Goal: Navigation & Orientation: Find specific page/section

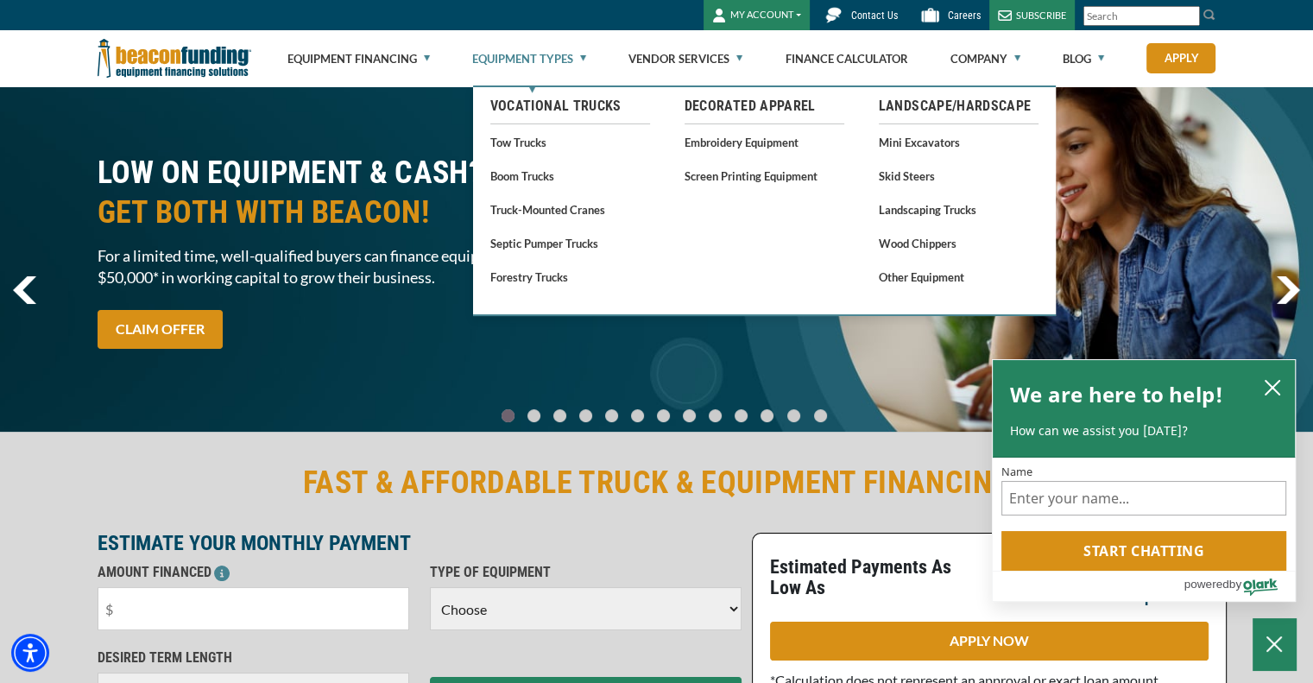
click at [545, 64] on link "Equipment Types" at bounding box center [529, 58] width 114 height 55
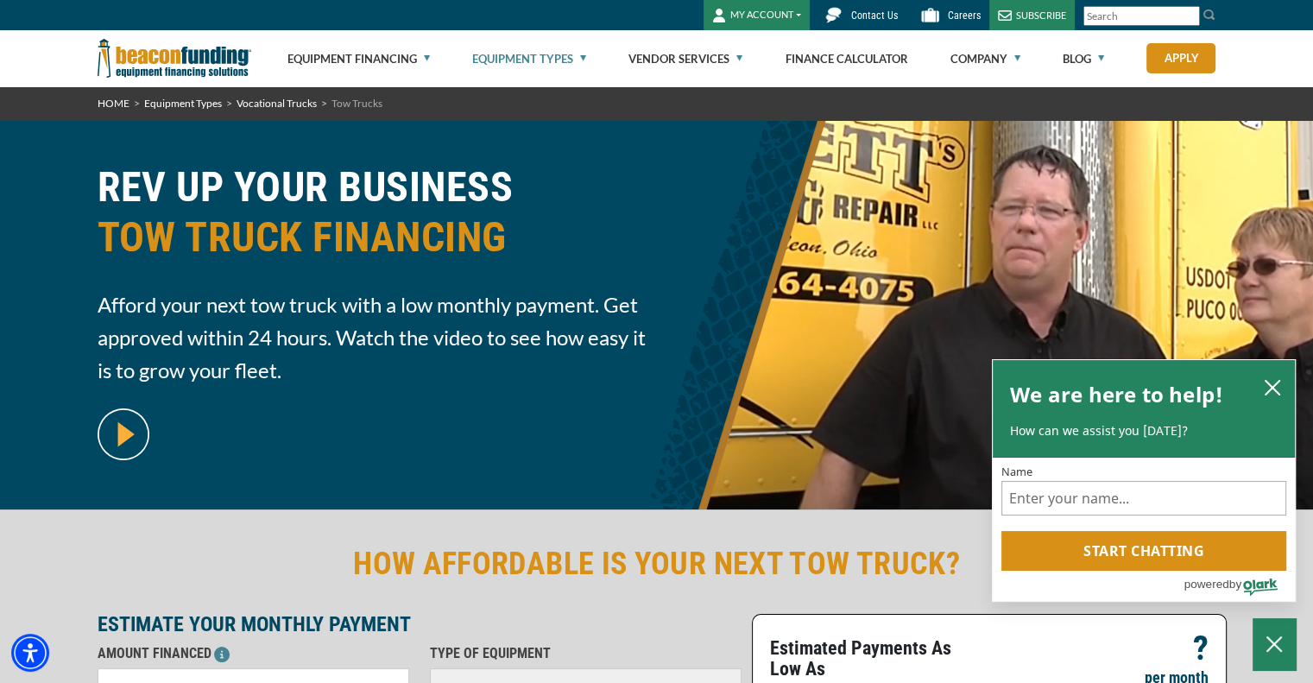
click at [546, 59] on link "Equipment Types" at bounding box center [529, 58] width 114 height 55
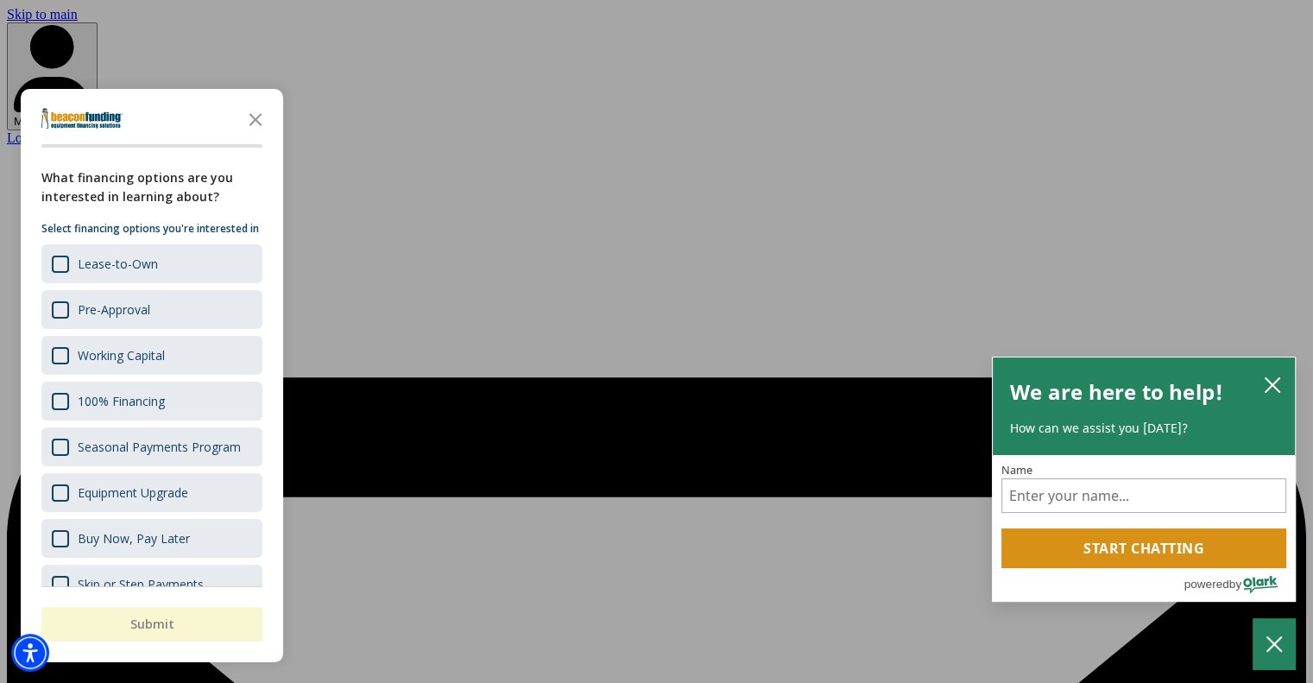
click at [518, 56] on div "button" at bounding box center [656, 341] width 1313 height 683
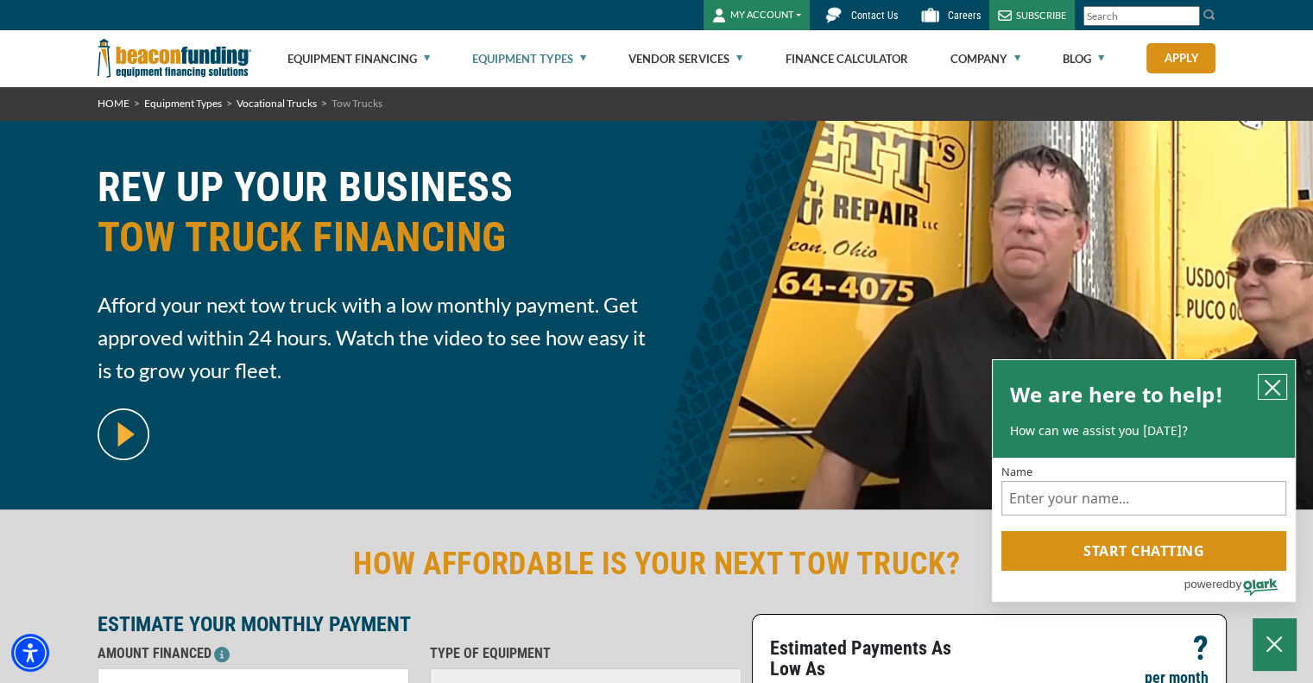
drag, startPoint x: 1278, startPoint y: 389, endPoint x: 1264, endPoint y: 382, distance: 15.8
click at [1279, 389] on icon "close chatbox" at bounding box center [1272, 387] width 17 height 17
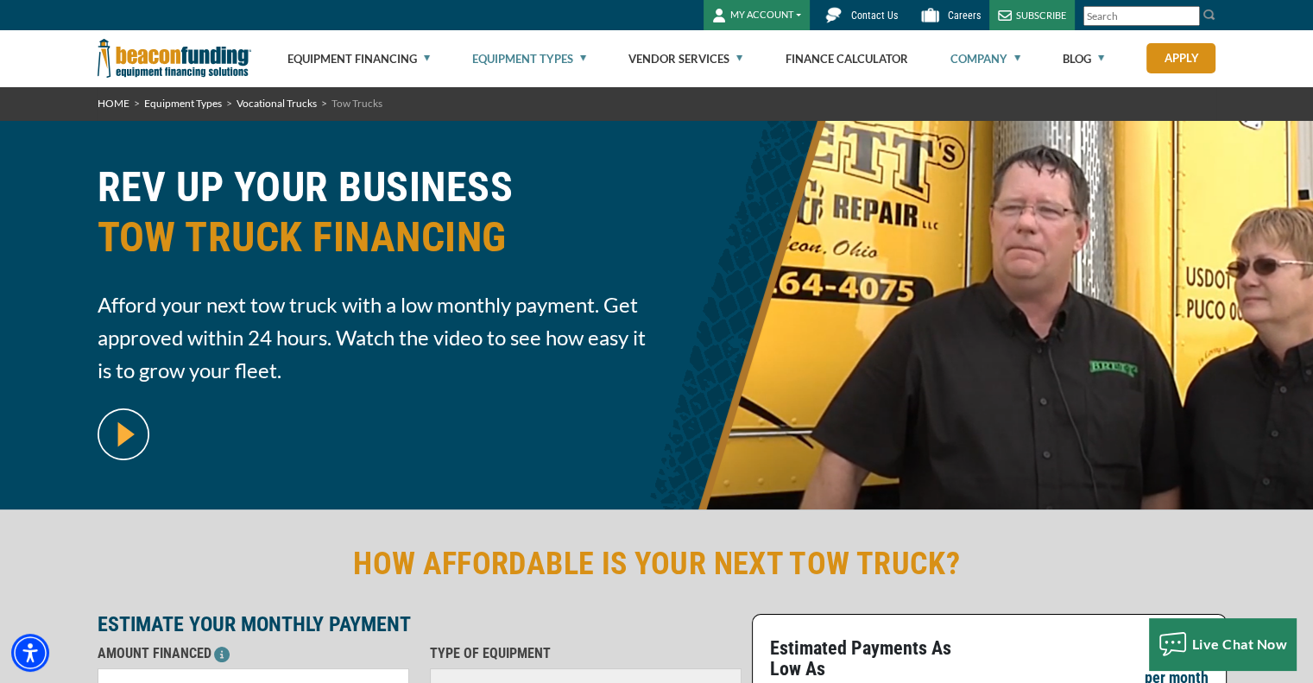
click at [997, 58] on link "Company" at bounding box center [985, 58] width 70 height 55
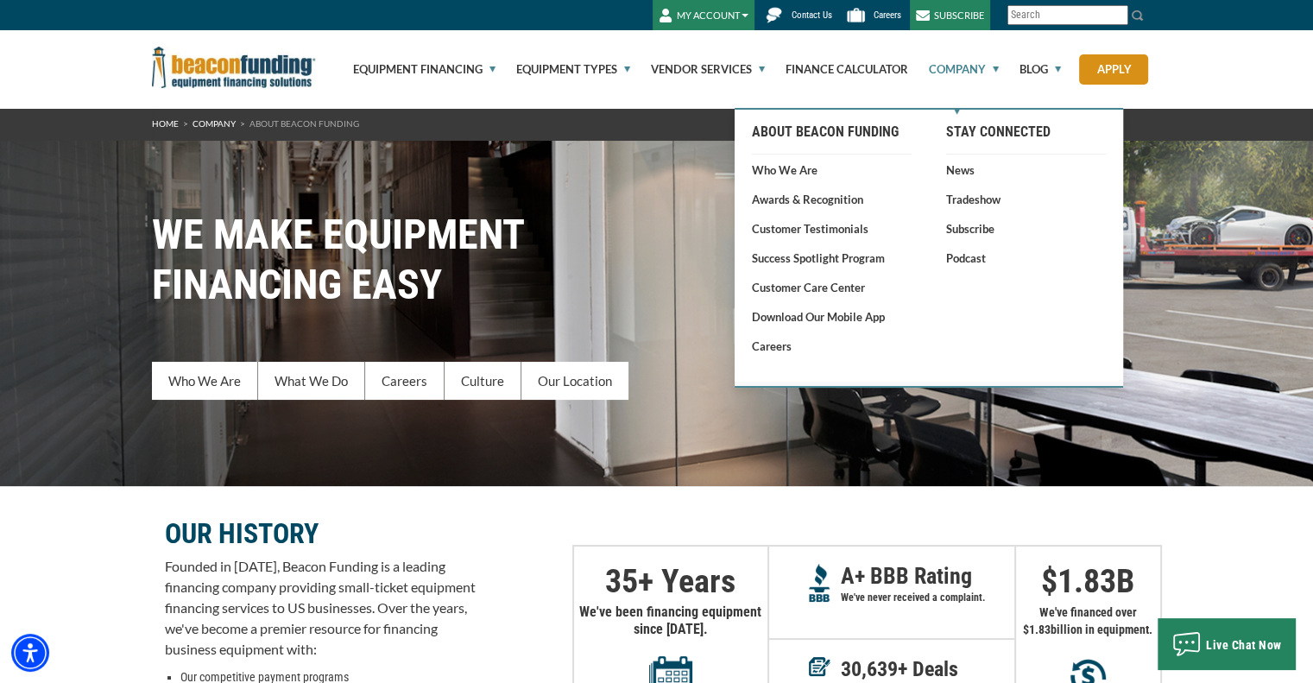
click at [961, 68] on link "Company" at bounding box center [954, 69] width 90 height 78
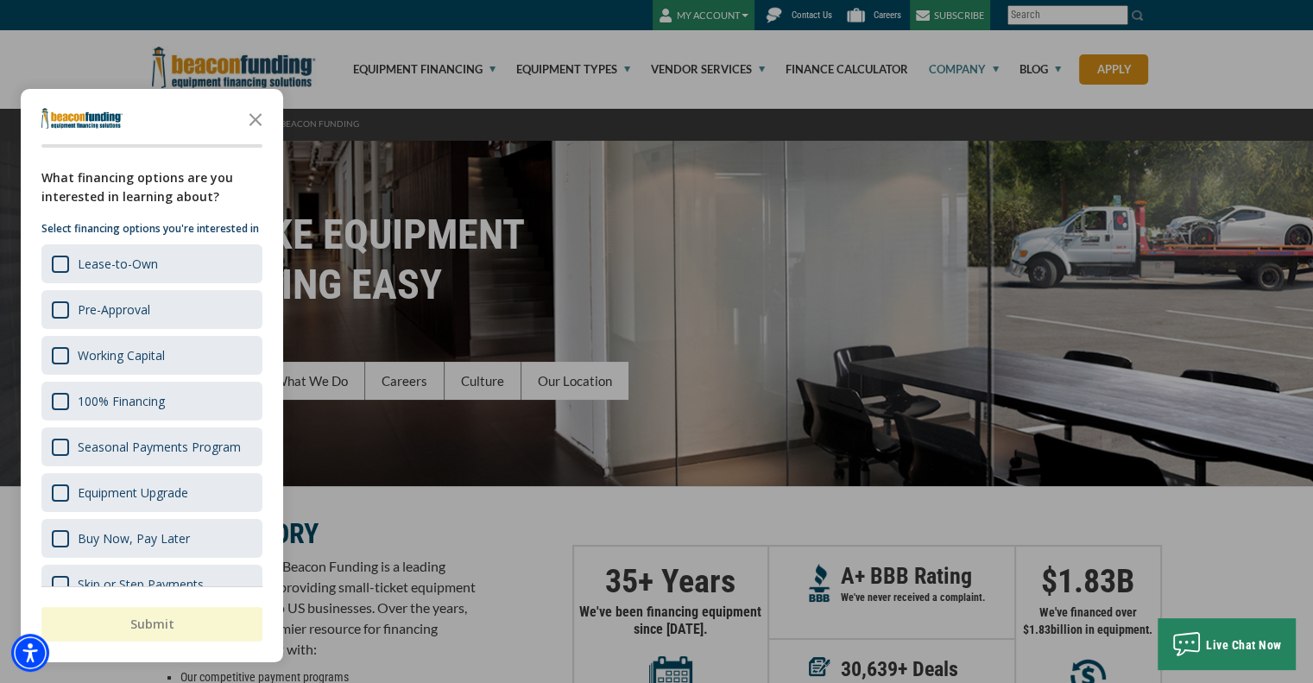
click at [974, 67] on div "button" at bounding box center [656, 341] width 1313 height 683
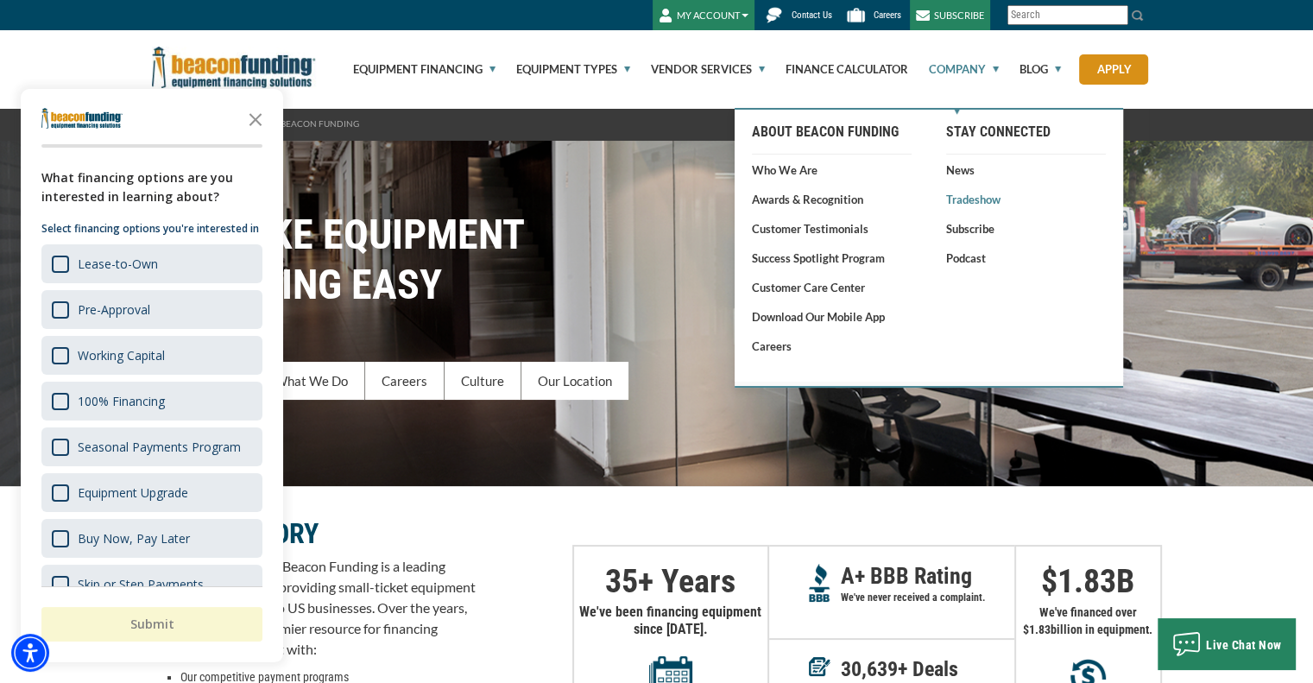
click at [972, 194] on link "Tradeshow" at bounding box center [1026, 199] width 160 height 17
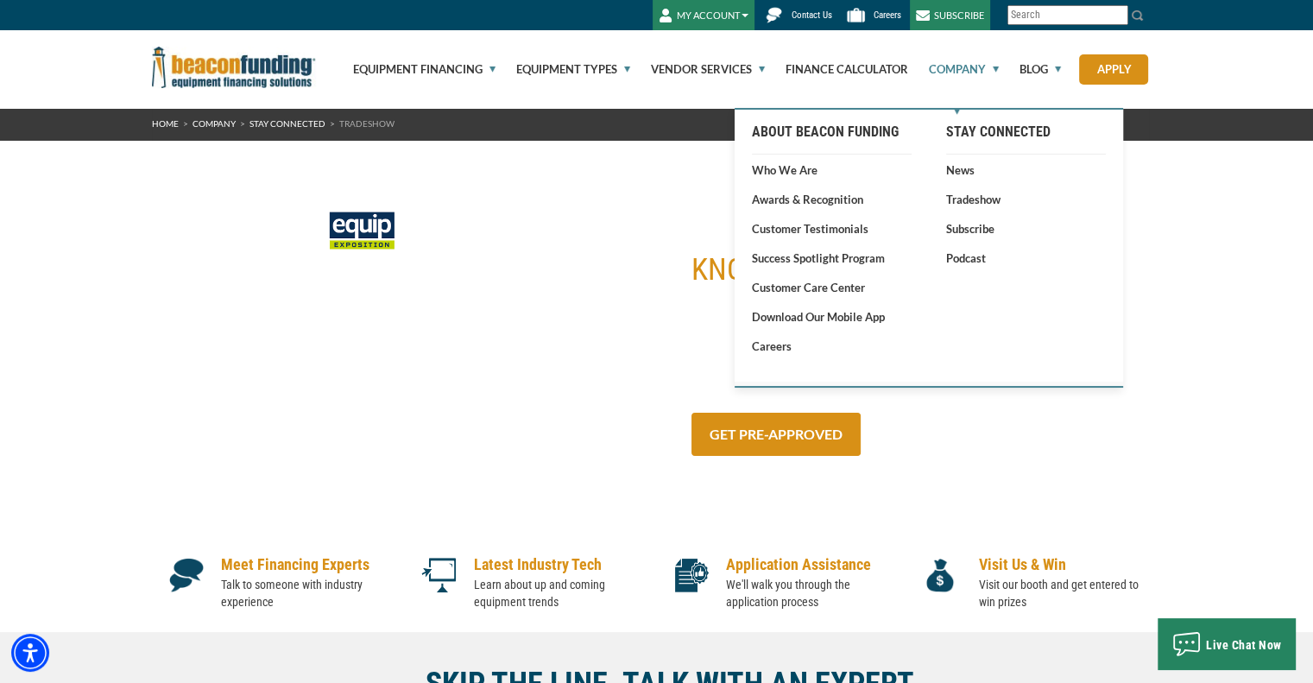
click at [943, 56] on link "Company" at bounding box center [954, 69] width 90 height 78
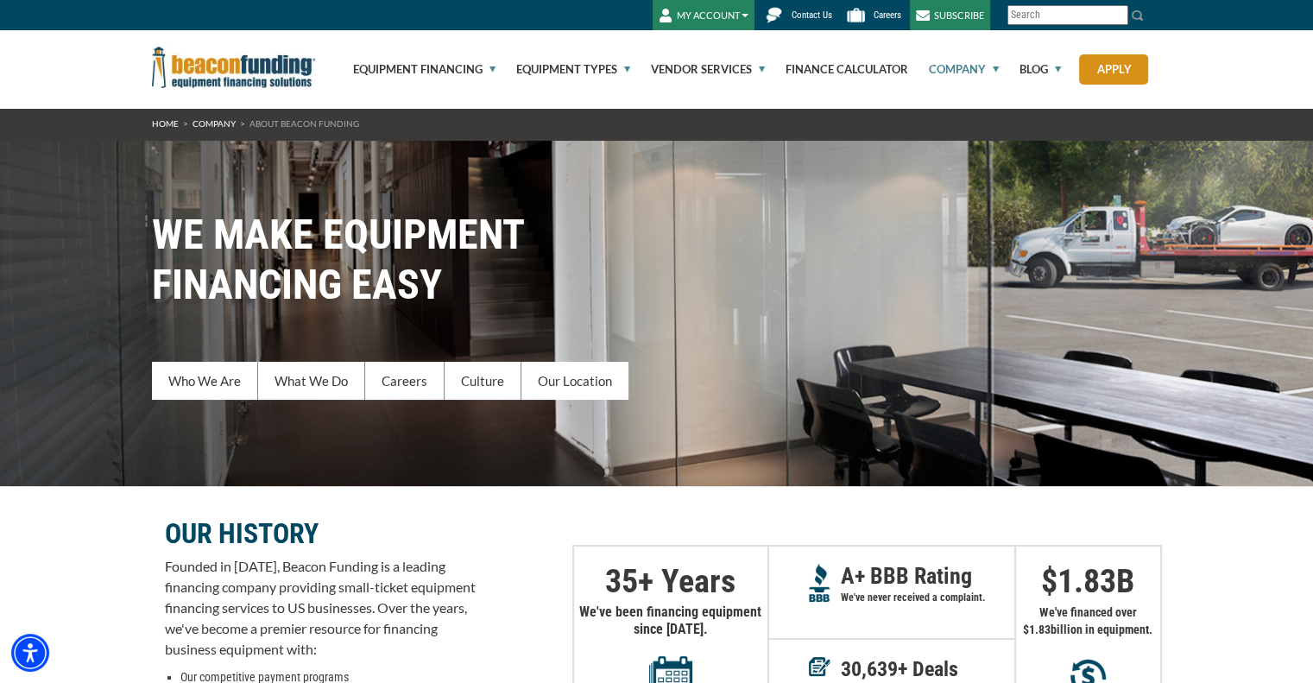
click at [955, 60] on link "Company" at bounding box center [954, 69] width 90 height 78
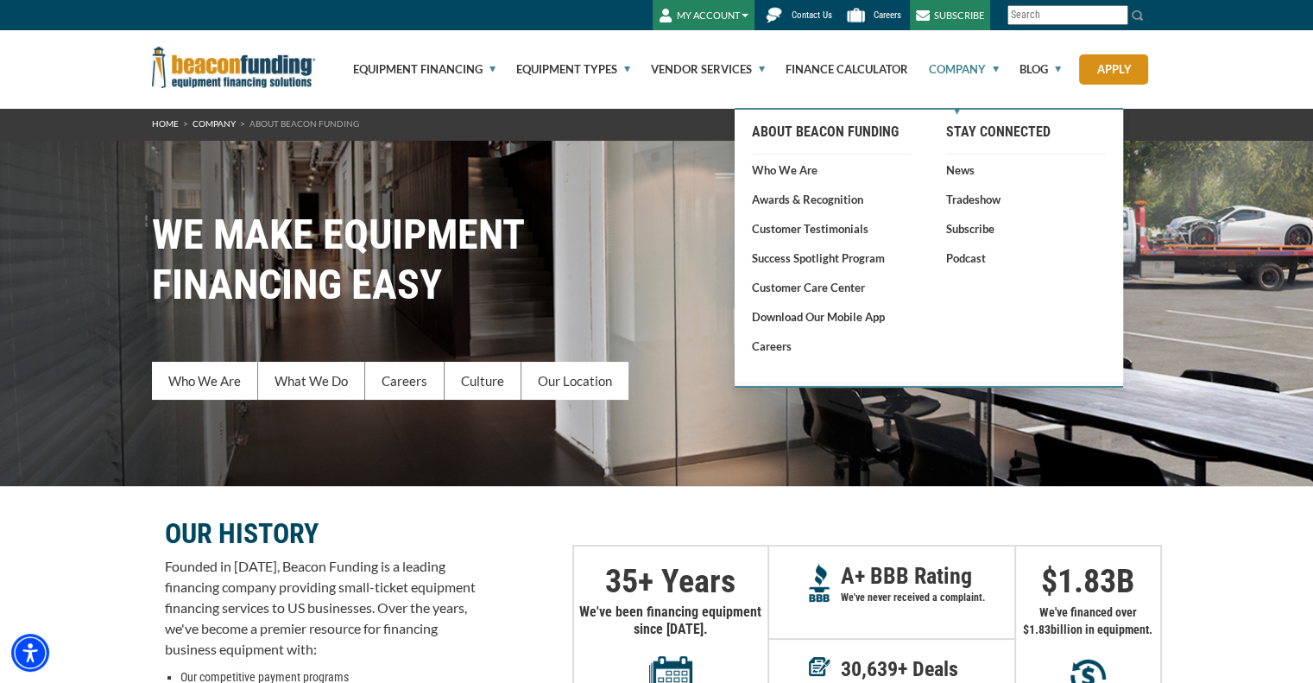
click at [945, 72] on link "Company" at bounding box center [954, 69] width 90 height 78
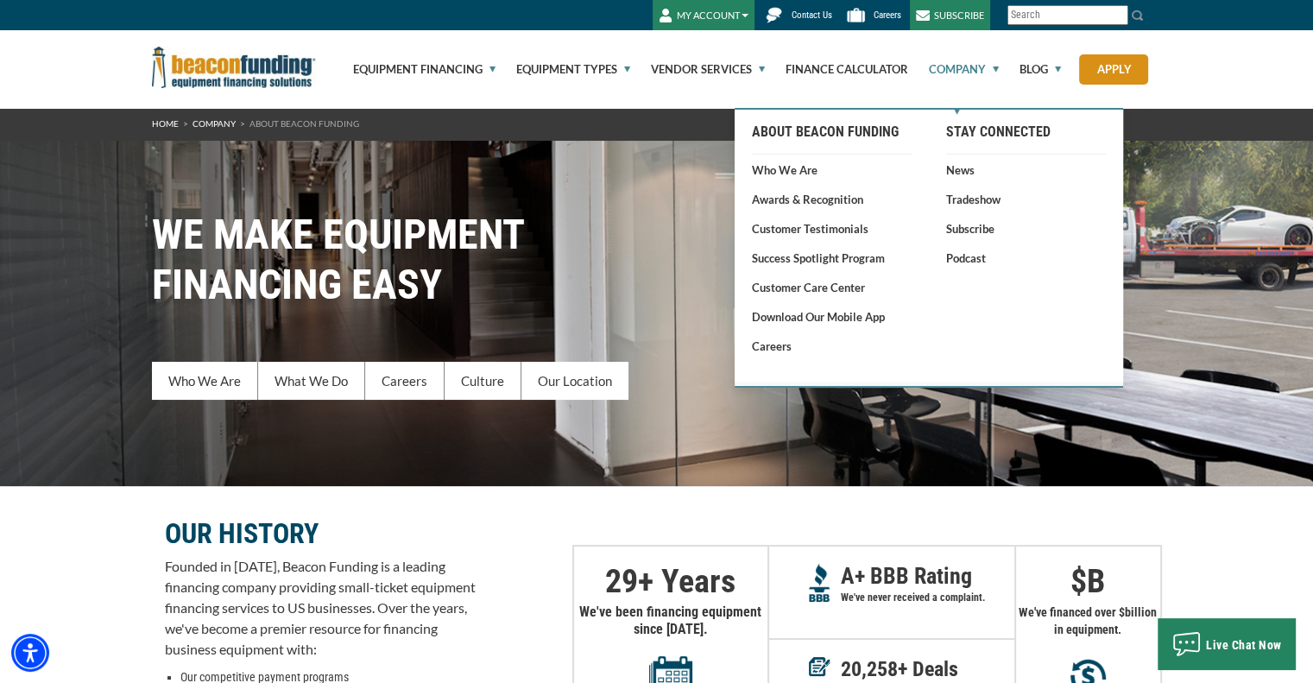
click at [982, 64] on link "Company" at bounding box center [954, 69] width 90 height 78
